Goal: Understand process/instructions: Learn how to perform a task or action

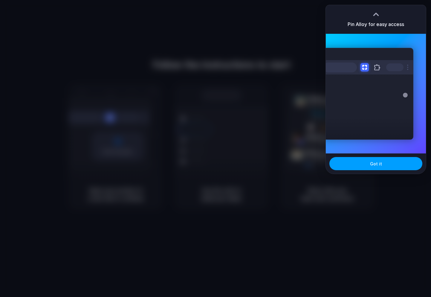
click at [375, 170] on button "Got it" at bounding box center [376, 163] width 93 height 13
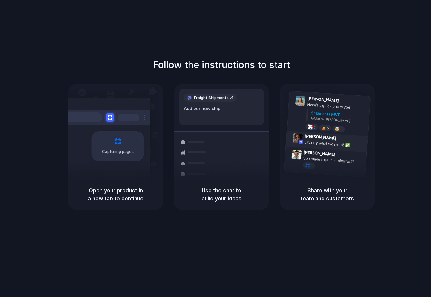
click at [314, 144] on div "Exactly what we need! ✅" at bounding box center [335, 144] width 60 height 10
click at [345, 244] on div "Follow the instructions to start Capturing page Open your product in a new tab …" at bounding box center [221, 154] width 443 height 309
click at [141, 187] on h5 "Open your product in a new tab to continue" at bounding box center [116, 194] width 80 height 16
click at [384, 35] on div "Follow the instructions to start Capturing page Open your product in a new tab …" at bounding box center [221, 154] width 443 height 309
